Goal: Navigation & Orientation: Find specific page/section

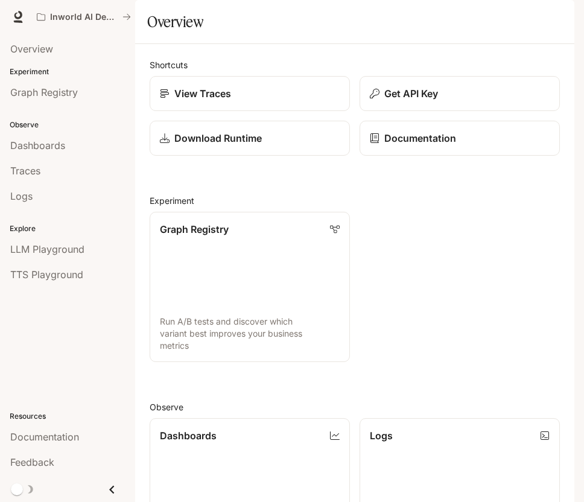
click at [557, 12] on img "button" at bounding box center [557, 16] width 17 height 17
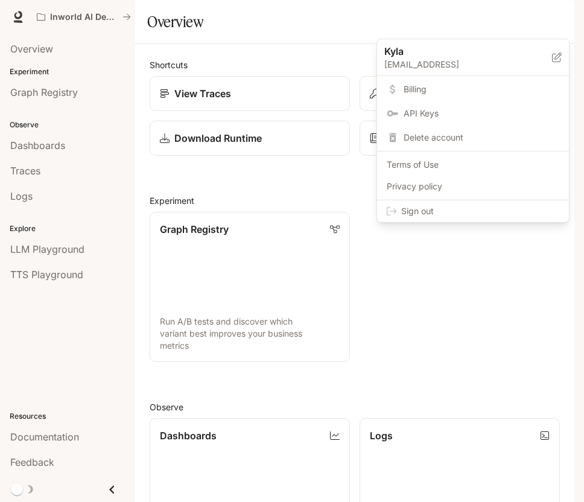
click at [463, 254] on div at bounding box center [292, 251] width 584 height 502
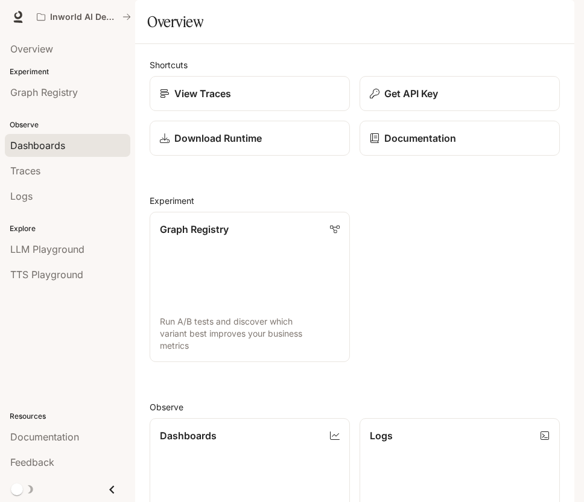
click at [46, 148] on span "Dashboards" at bounding box center [37, 145] width 55 height 14
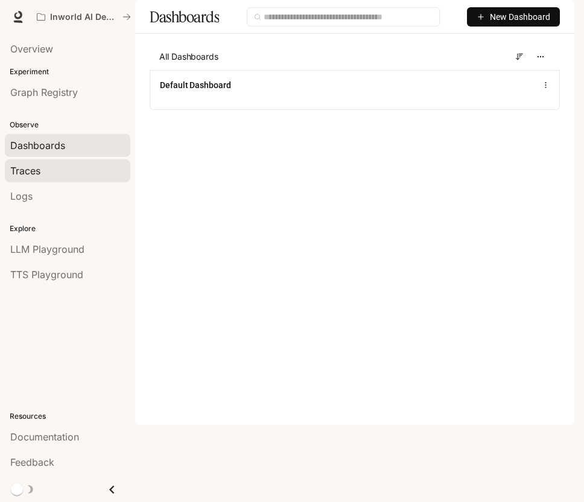
click at [28, 175] on span "Traces" at bounding box center [25, 170] width 30 height 14
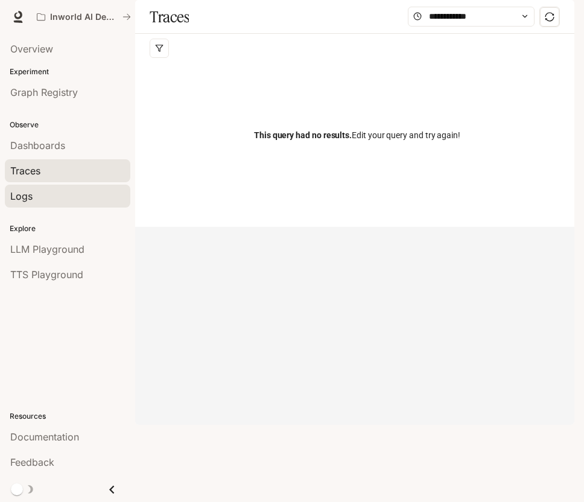
click at [28, 198] on span "Logs" at bounding box center [21, 196] width 22 height 14
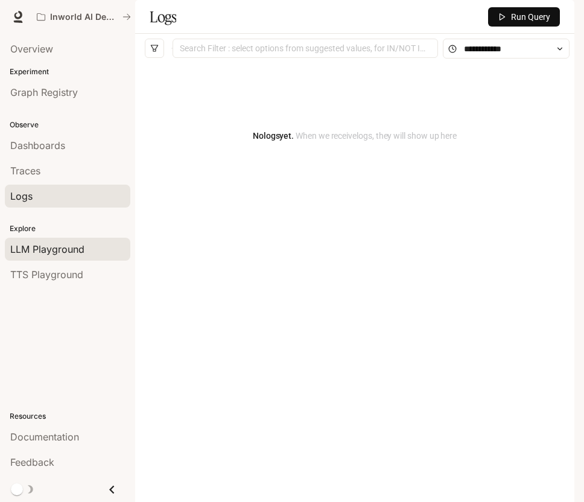
click at [37, 246] on span "LLM Playground" at bounding box center [47, 249] width 74 height 14
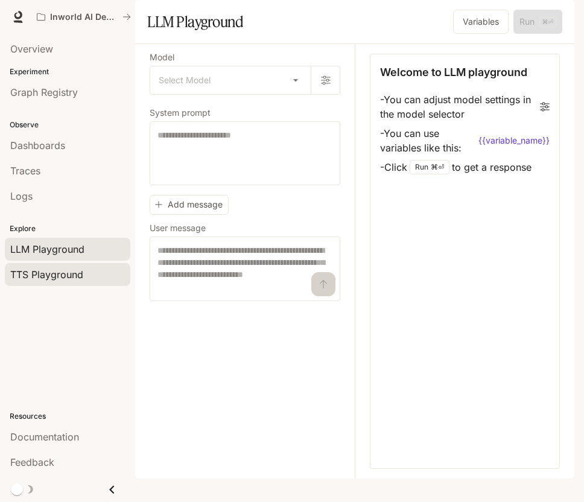
click at [42, 281] on span "TTS Playground" at bounding box center [46, 274] width 73 height 14
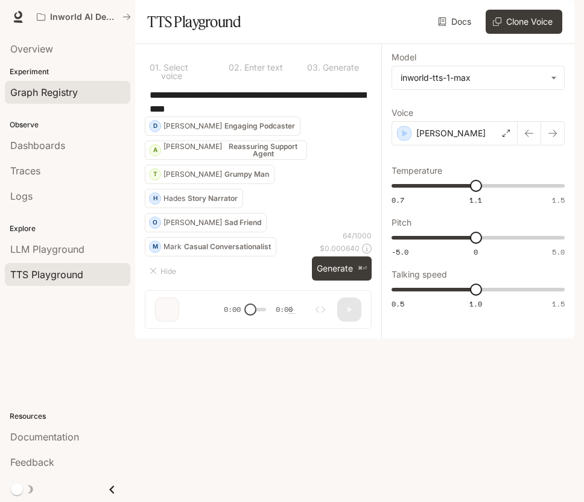
click at [61, 96] on span "Graph Registry" at bounding box center [44, 92] width 68 height 14
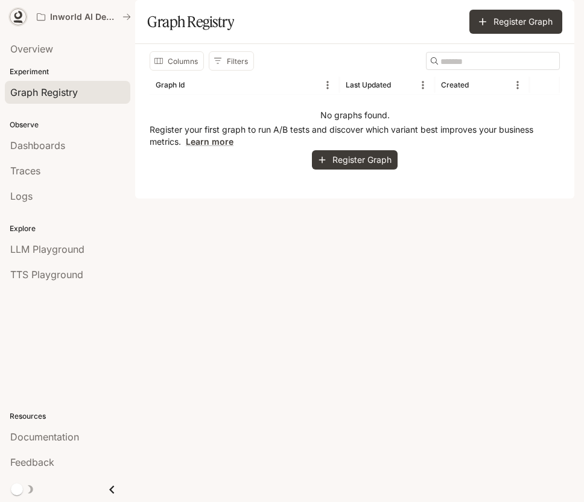
click at [19, 21] on icon at bounding box center [18, 22] width 9 height 2
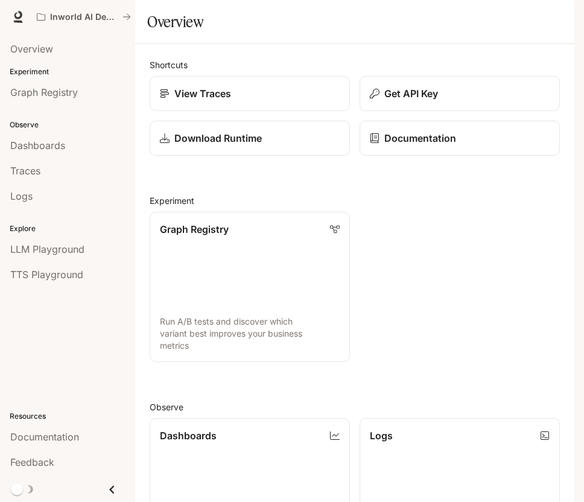
click at [473, 331] on div "Graph Registry Run A/B tests and discover which variant best improves your busi…" at bounding box center [350, 282] width 420 height 160
